Goal: Information Seeking & Learning: Learn about a topic

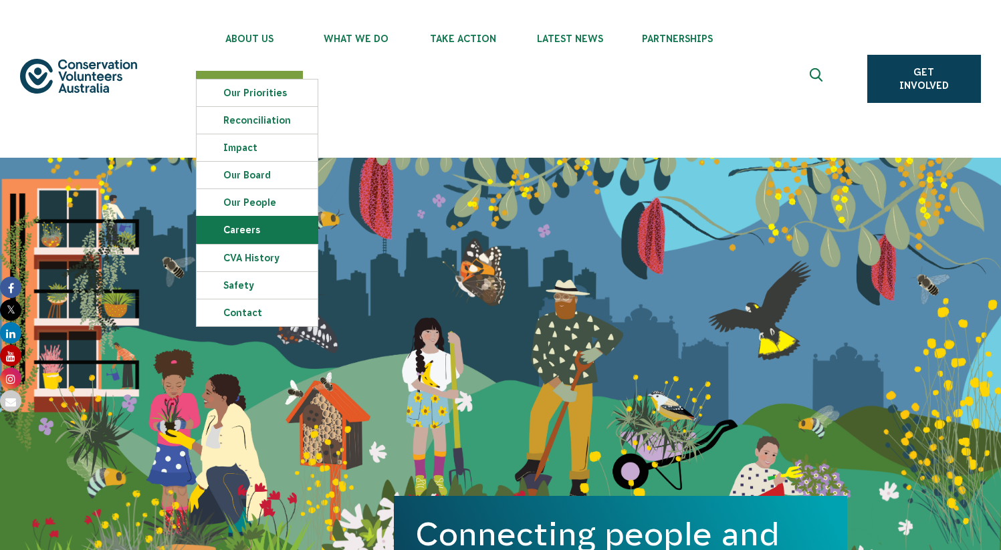
click at [264, 234] on link "Careers" at bounding box center [257, 230] width 121 height 27
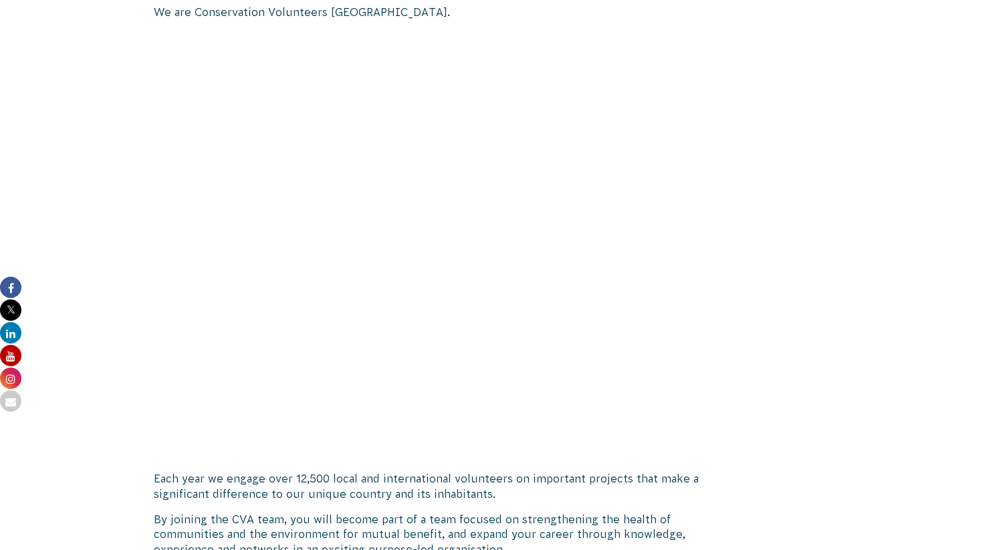
scroll to position [1151, 0]
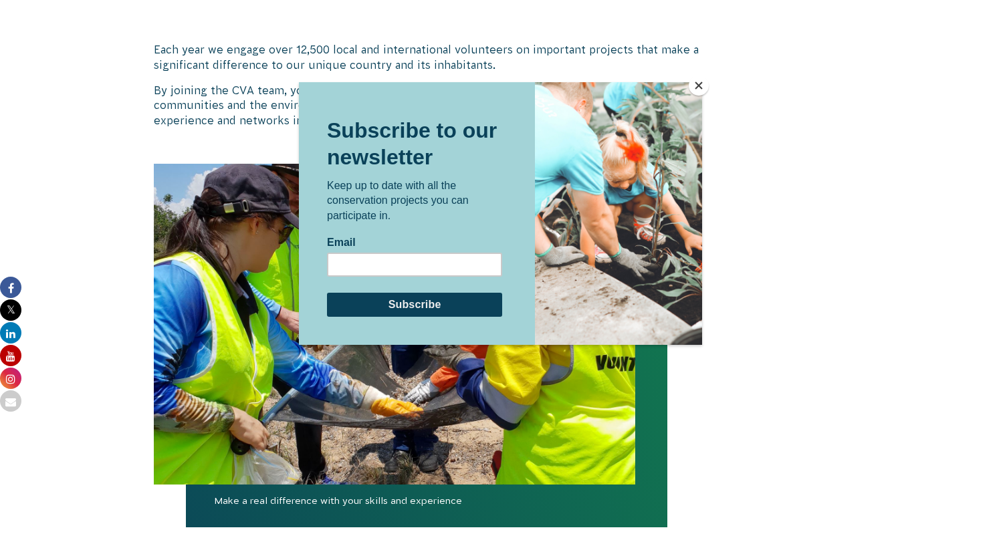
click at [704, 86] on button "Close" at bounding box center [699, 86] width 20 height 20
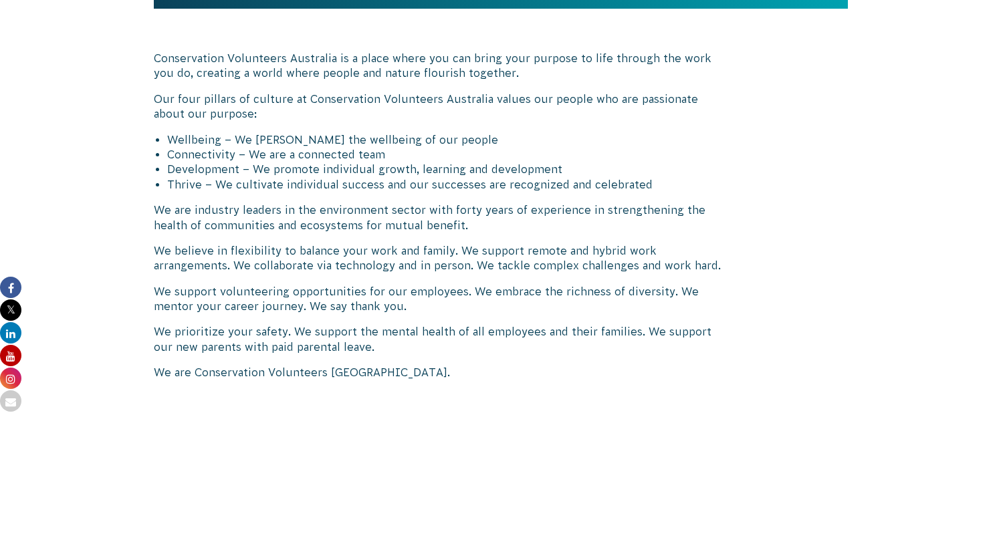
scroll to position [0, 0]
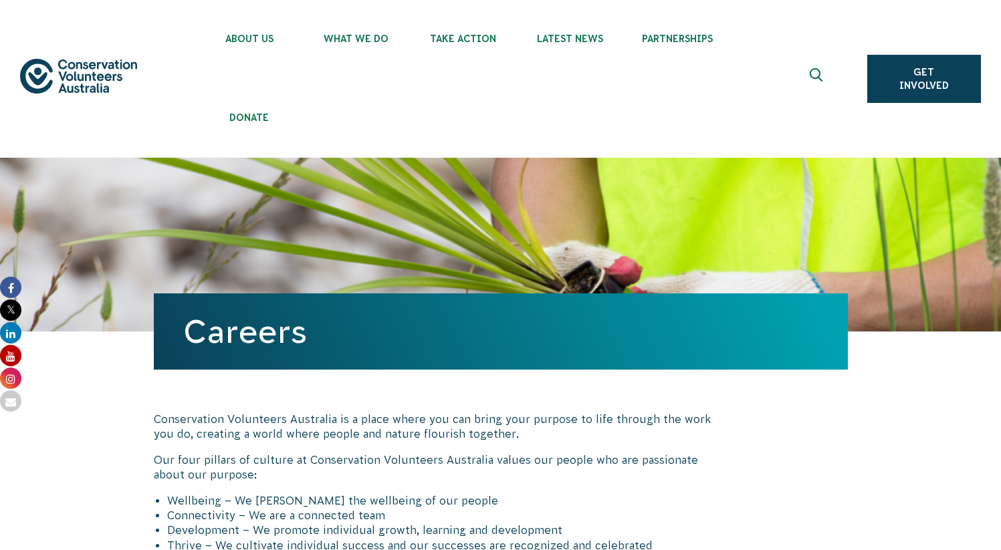
click at [116, 95] on div "About Us Our Priorities Reconciliation Impact Our Board Our People Careers CVA …" at bounding box center [500, 79] width 961 height 158
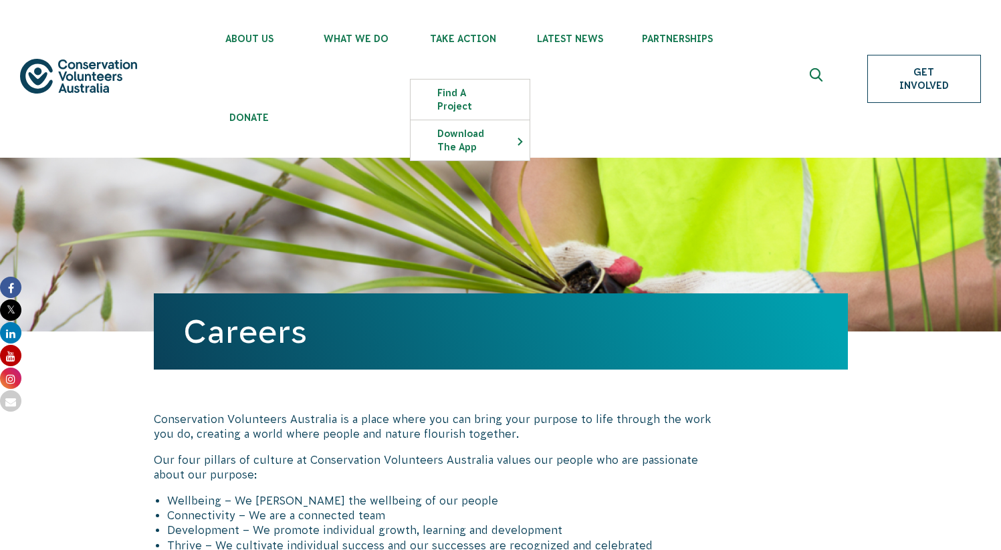
click at [953, 64] on link "Get Involved" at bounding box center [924, 79] width 114 height 48
